Goal: Book appointment/travel/reservation

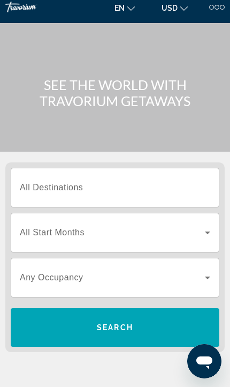
click at [112, 184] on input "Destination All Destinations" at bounding box center [115, 188] width 191 height 13
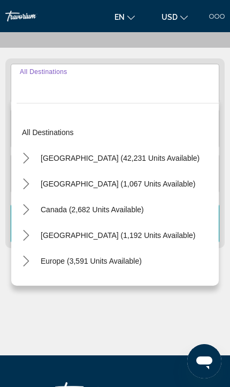
scroll to position [109, 0]
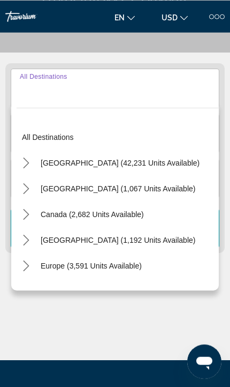
click at [20, 165] on mat-icon "Toggle United States (42,231 units available) submenu" at bounding box center [26, 162] width 19 height 19
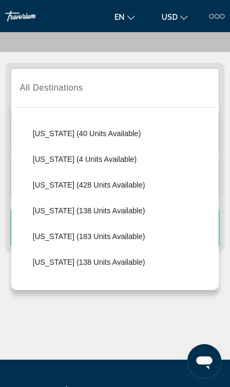
scroll to position [189, 0]
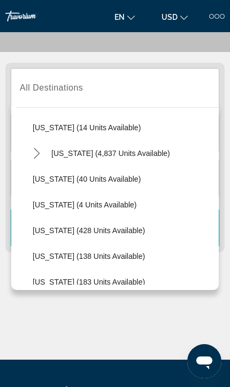
click at [87, 155] on span "[US_STATE] (4,837 units available)" at bounding box center [110, 153] width 119 height 9
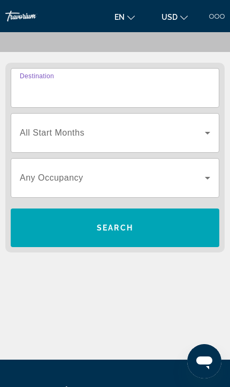
type input "**********"
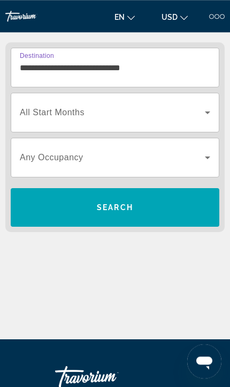
scroll to position [133, 0]
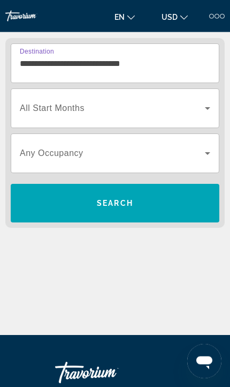
click at [190, 112] on span "Search widget" at bounding box center [112, 108] width 185 height 13
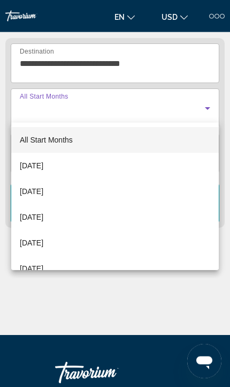
scroll to position [134, 0]
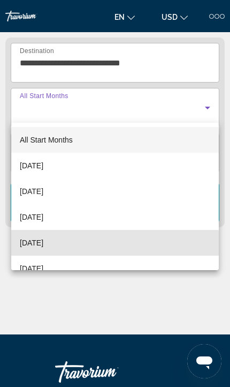
click at [88, 244] on mat-option "[DATE]" at bounding box center [115, 243] width 208 height 26
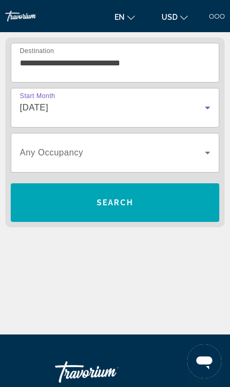
click at [196, 148] on span "Search widget" at bounding box center [112, 152] width 185 height 13
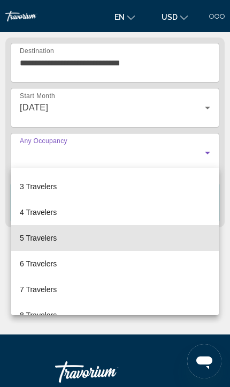
scroll to position [49, 0]
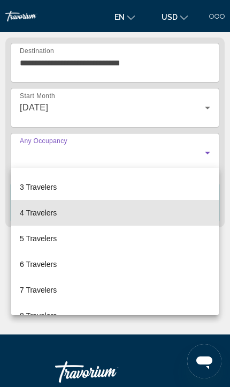
click at [107, 215] on mat-option "4 Travelers" at bounding box center [115, 213] width 208 height 26
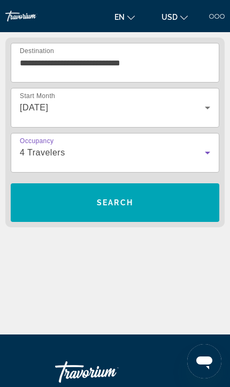
click at [136, 195] on span "Search" at bounding box center [115, 203] width 209 height 26
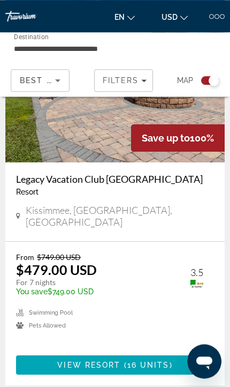
scroll to position [792, 0]
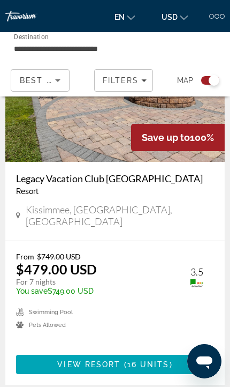
click at [107, 360] on span "View Resort" at bounding box center [88, 364] width 63 height 9
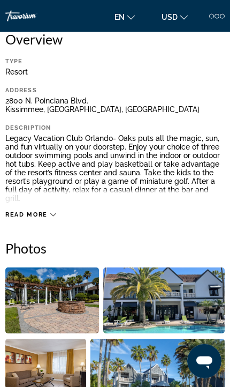
scroll to position [280, 0]
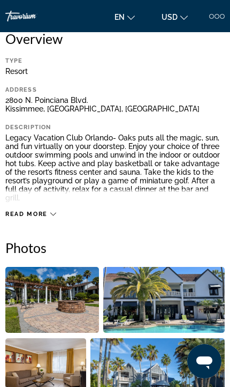
click at [54, 211] on icon "Main content" at bounding box center [53, 214] width 6 height 6
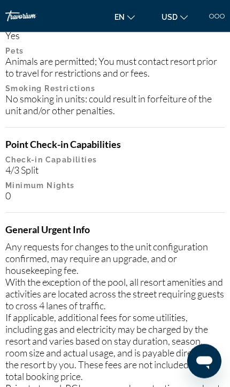
scroll to position [1301, 0]
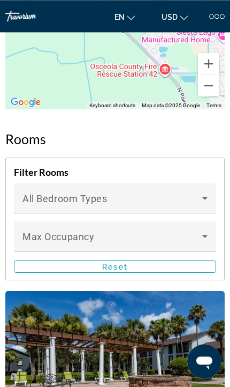
click at [196, 199] on span "Main content" at bounding box center [113, 202] width 180 height 13
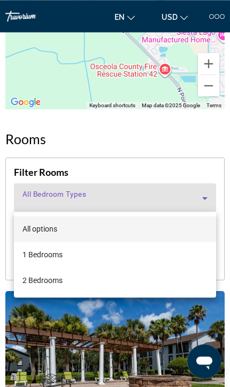
scroll to position [2079, 0]
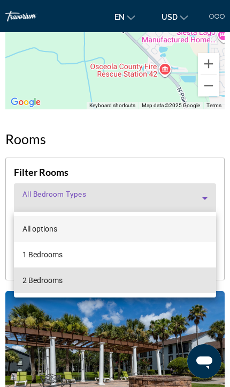
click at [129, 287] on mat-option "2 Bedrooms" at bounding box center [115, 280] width 203 height 26
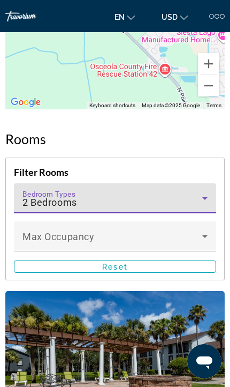
click at [199, 241] on span "Main content" at bounding box center [113, 240] width 180 height 13
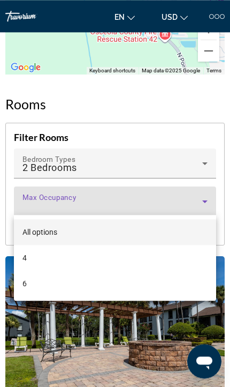
scroll to position [2114, 0]
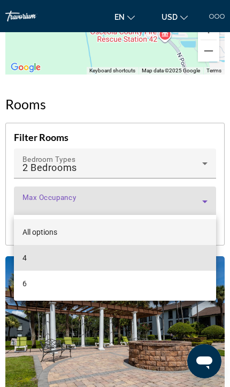
click at [125, 265] on mat-option "4" at bounding box center [115, 258] width 203 height 26
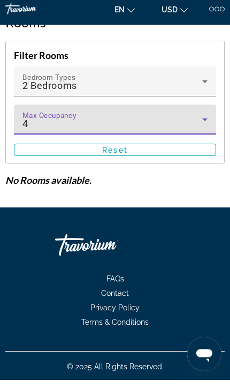
scroll to position [2189, 0]
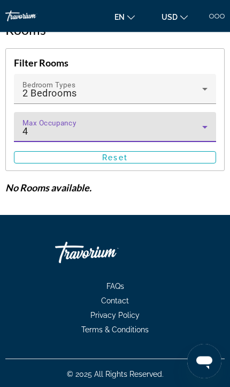
click at [144, 154] on span "Main content" at bounding box center [114, 158] width 201 height 26
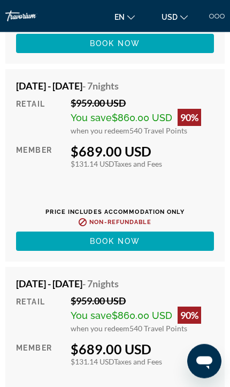
scroll to position [4070, 0]
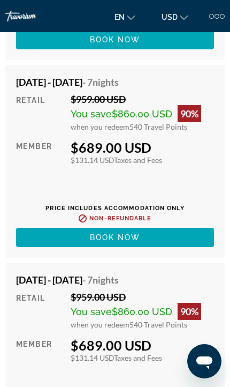
click at [24, 277] on h4 "[DATE] - [DATE] - 7 Nights" at bounding box center [111, 280] width 190 height 12
